Goal: Navigation & Orientation: Find specific page/section

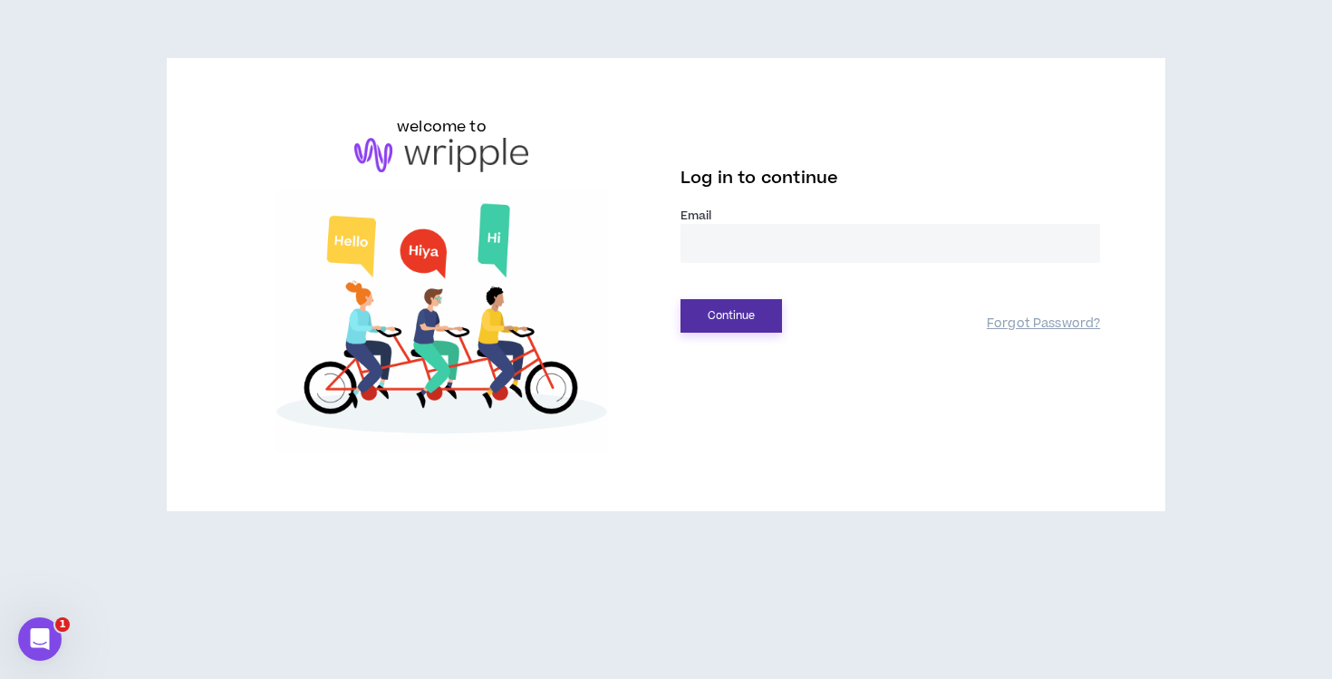
click at [695, 319] on button "Continue" at bounding box center [731, 316] width 101 height 34
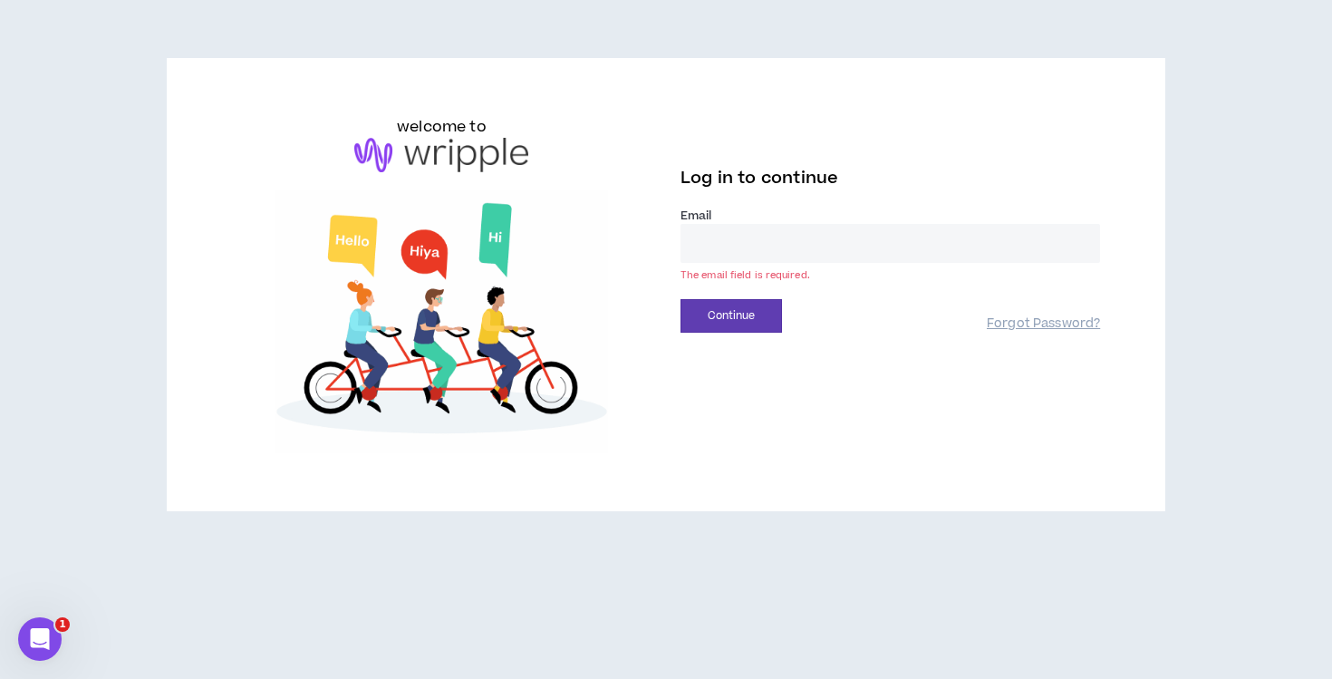
click at [736, 234] on input "email" at bounding box center [891, 243] width 420 height 39
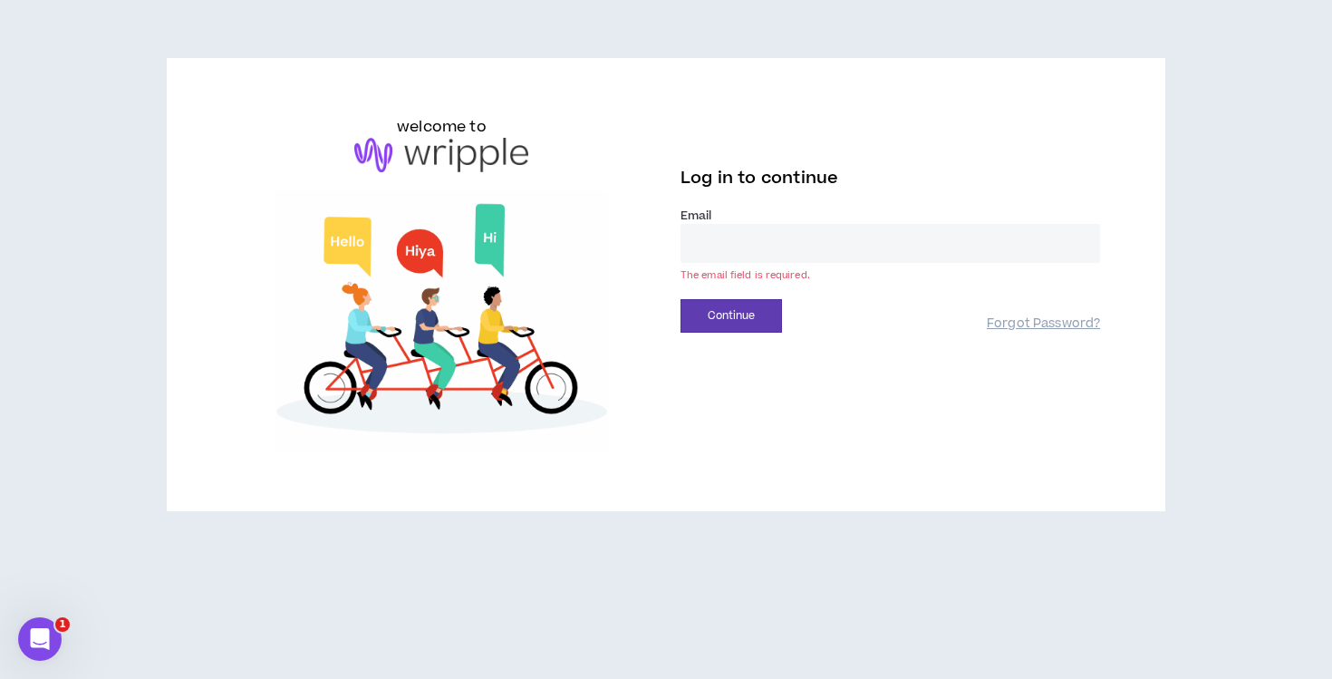
type input "**********"
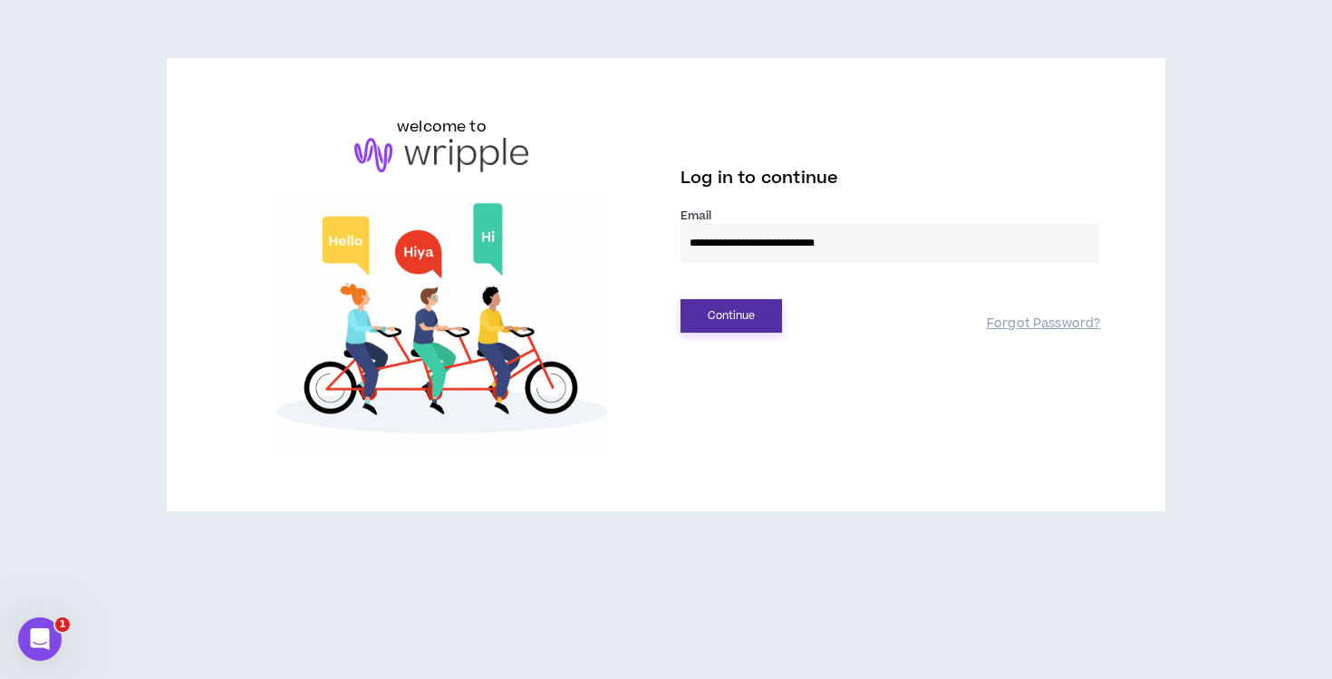
click at [753, 310] on button "Continue" at bounding box center [731, 316] width 101 height 34
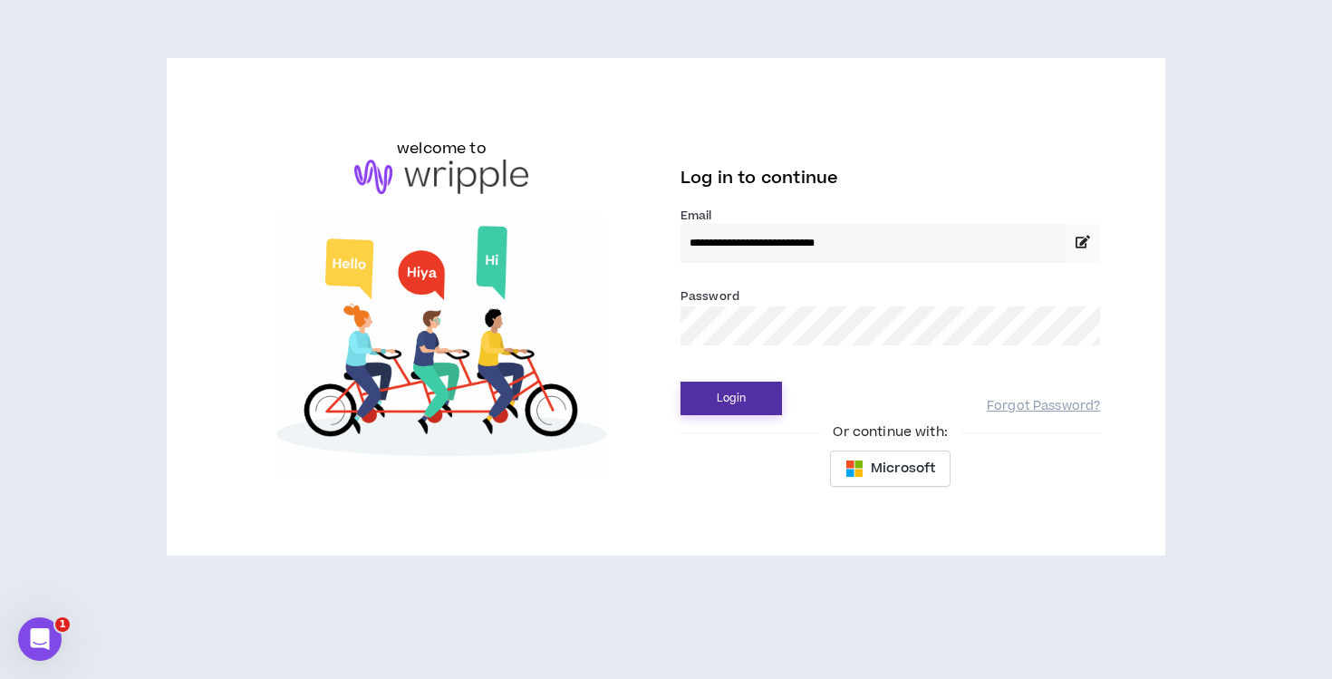
click at [724, 401] on button "Login" at bounding box center [731, 399] width 101 height 34
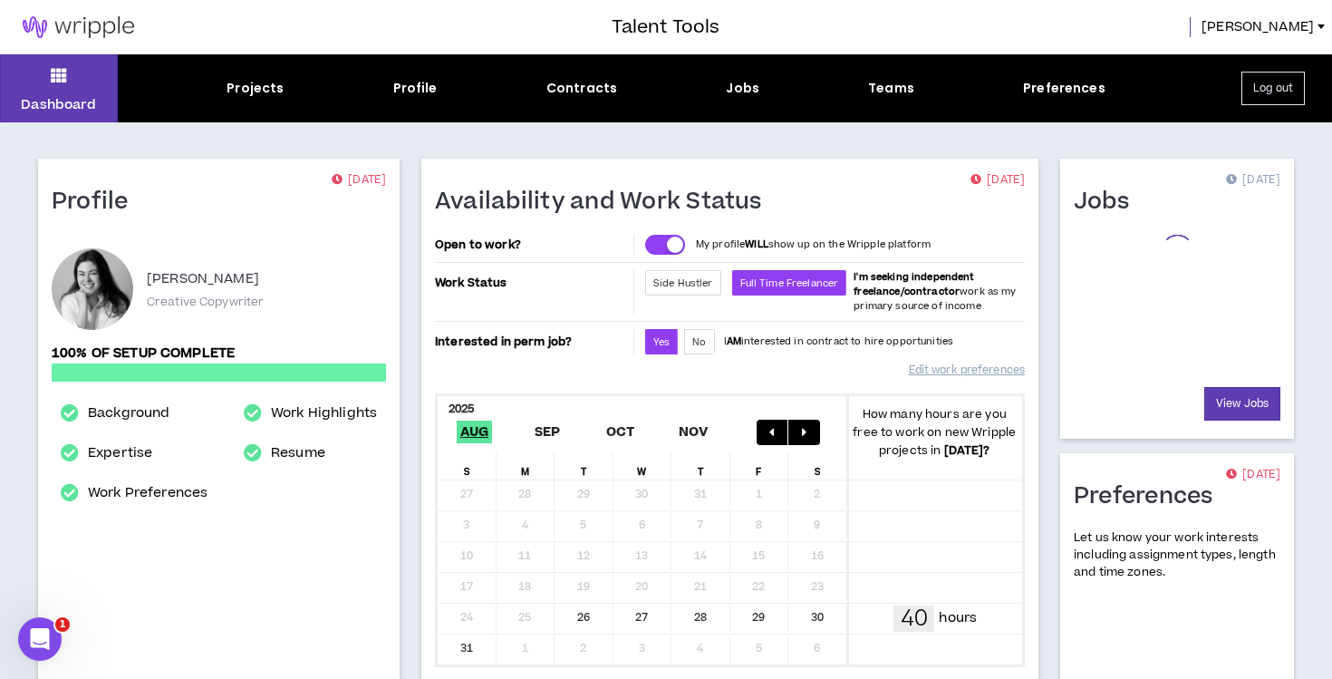
scroll to position [24, 0]
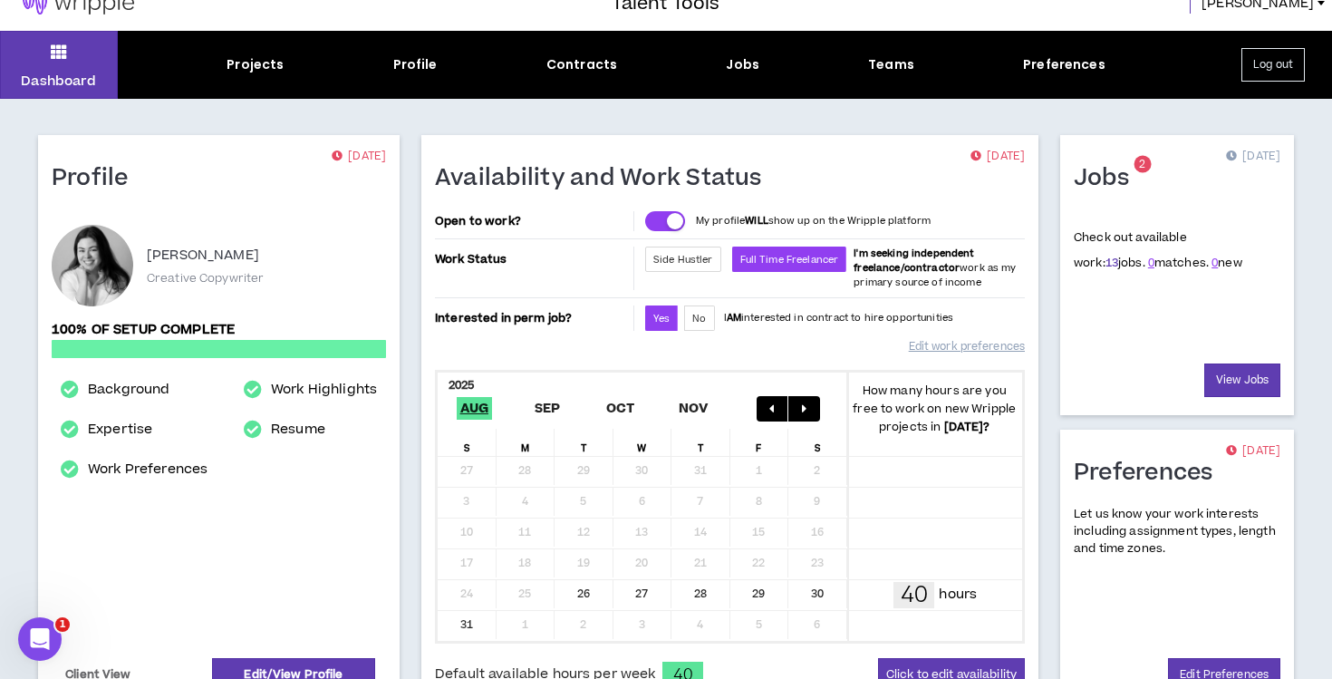
click at [1106, 266] on link "13" at bounding box center [1112, 263] width 13 height 16
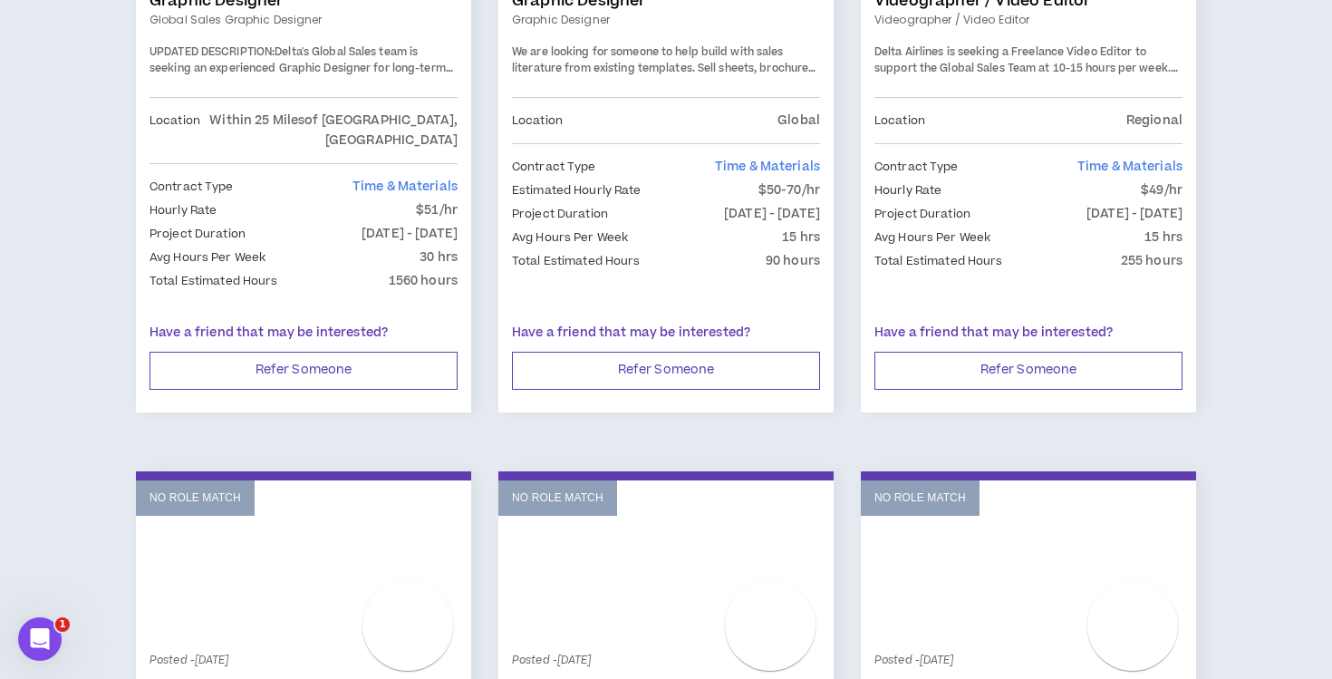
scroll to position [1388, 0]
